Goal: Task Accomplishment & Management: Manage account settings

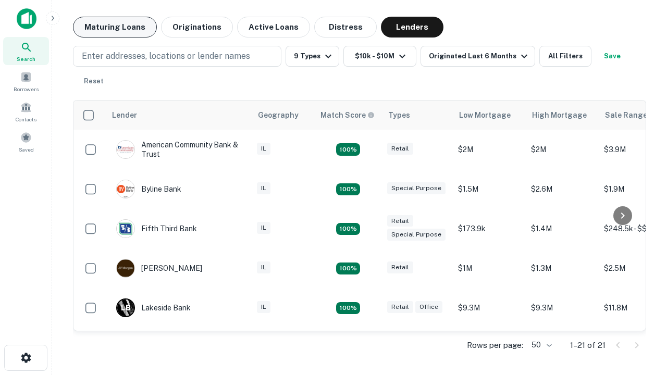
click at [115, 27] on button "Maturing Loans" at bounding box center [115, 27] width 84 height 21
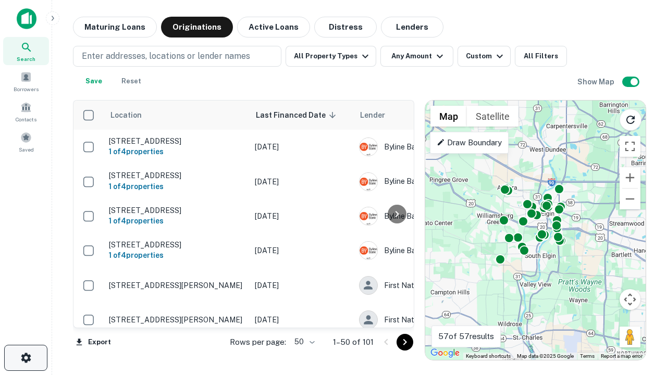
click at [26, 358] on icon "button" at bounding box center [26, 358] width 13 height 13
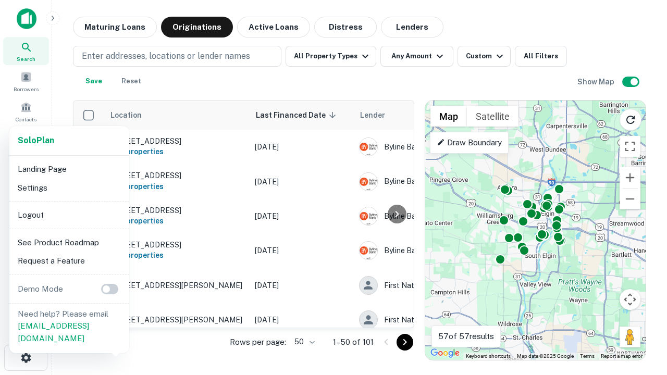
click at [69, 215] on li "Logout" at bounding box center [70, 215] width 112 height 19
